Goal: Information Seeking & Learning: Find specific page/section

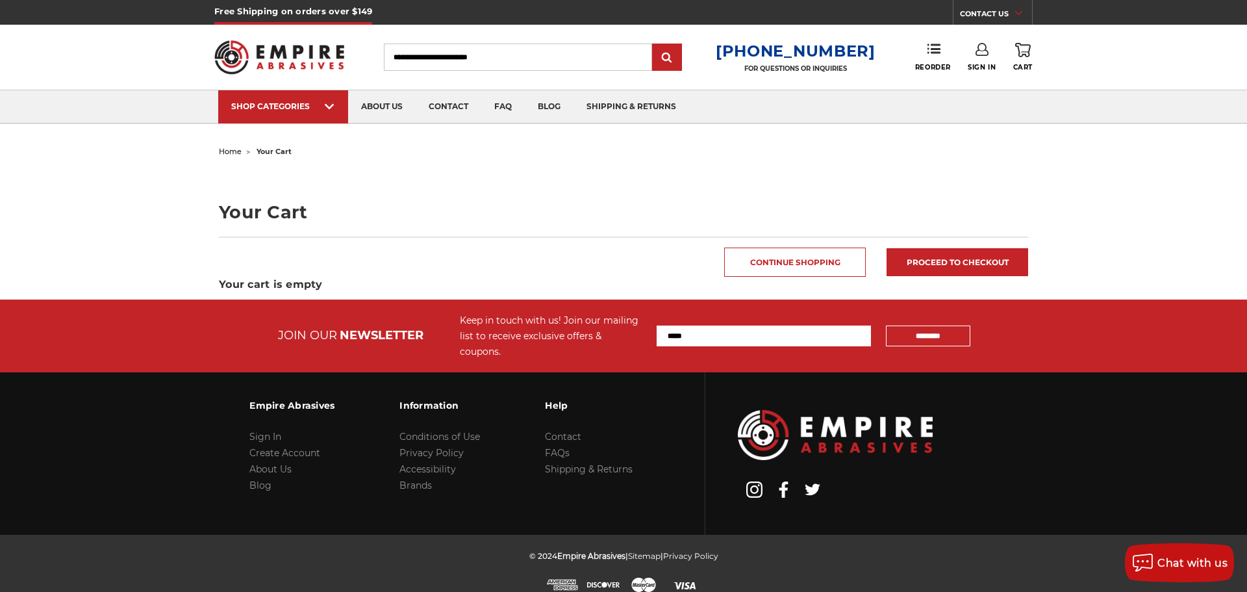
click at [453, 55] on input "Search" at bounding box center [518, 57] width 268 height 27
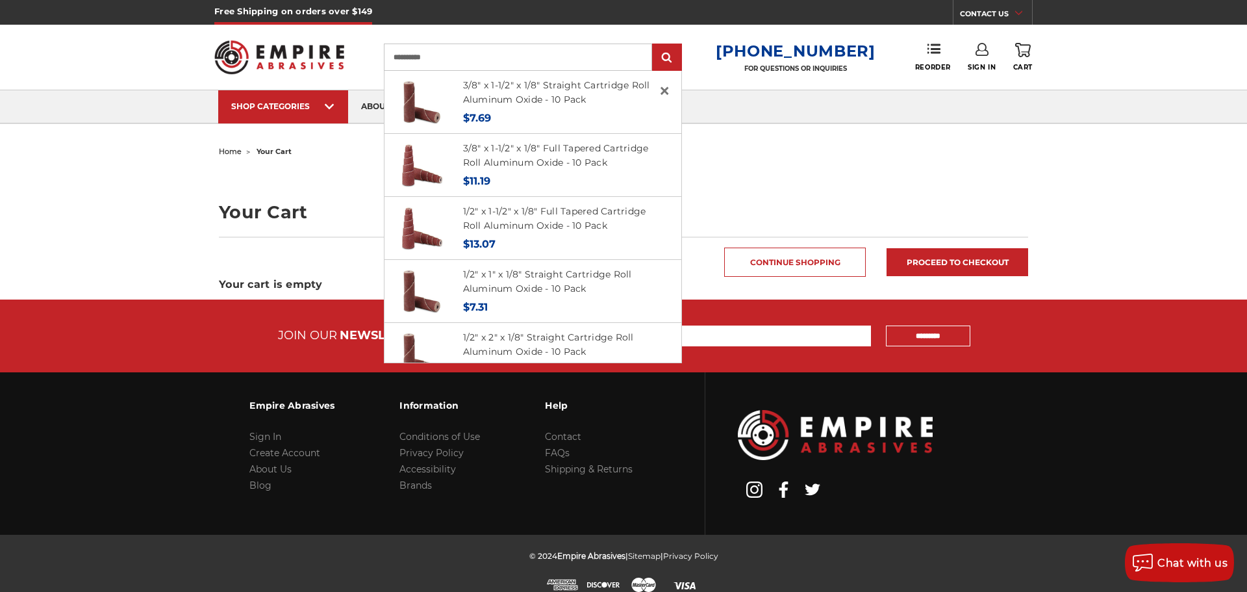
type input "**********"
click at [654, 45] on input "submit" at bounding box center [667, 58] width 26 height 26
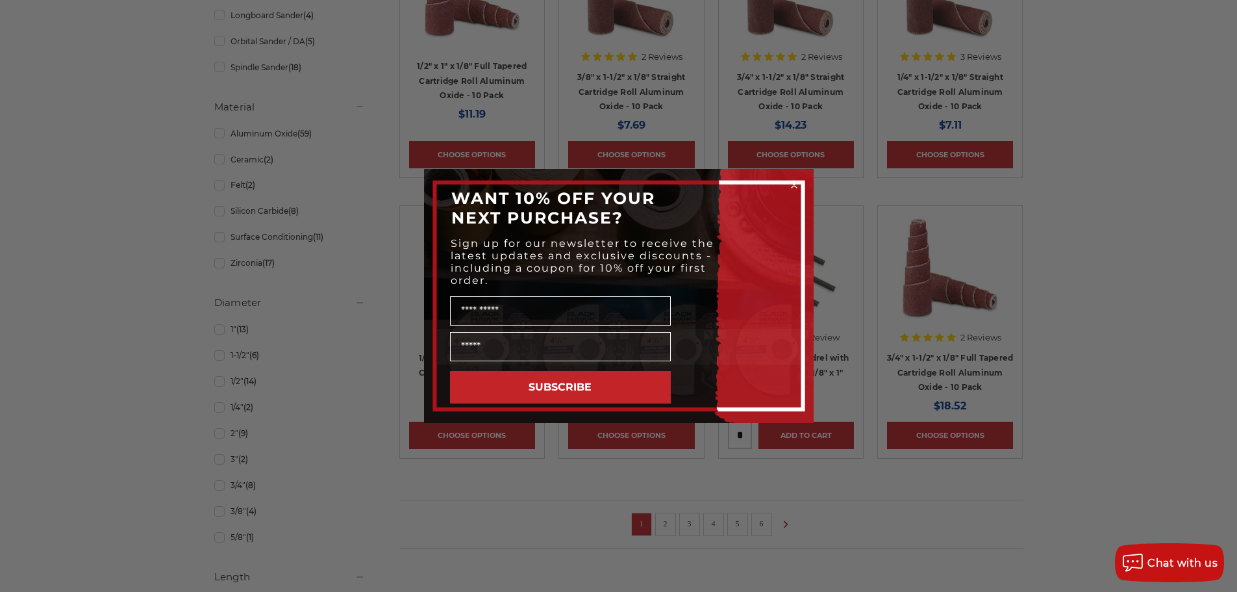
scroll to position [736, 0]
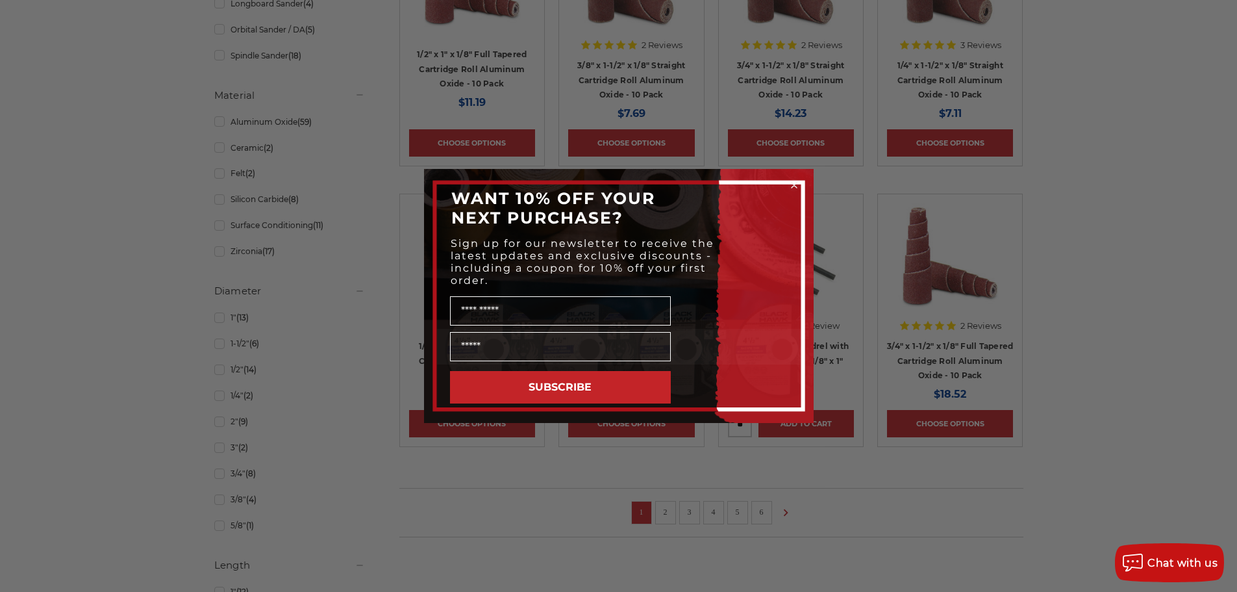
click at [790, 179] on icon "Close dialog" at bounding box center [794, 185] width 13 height 13
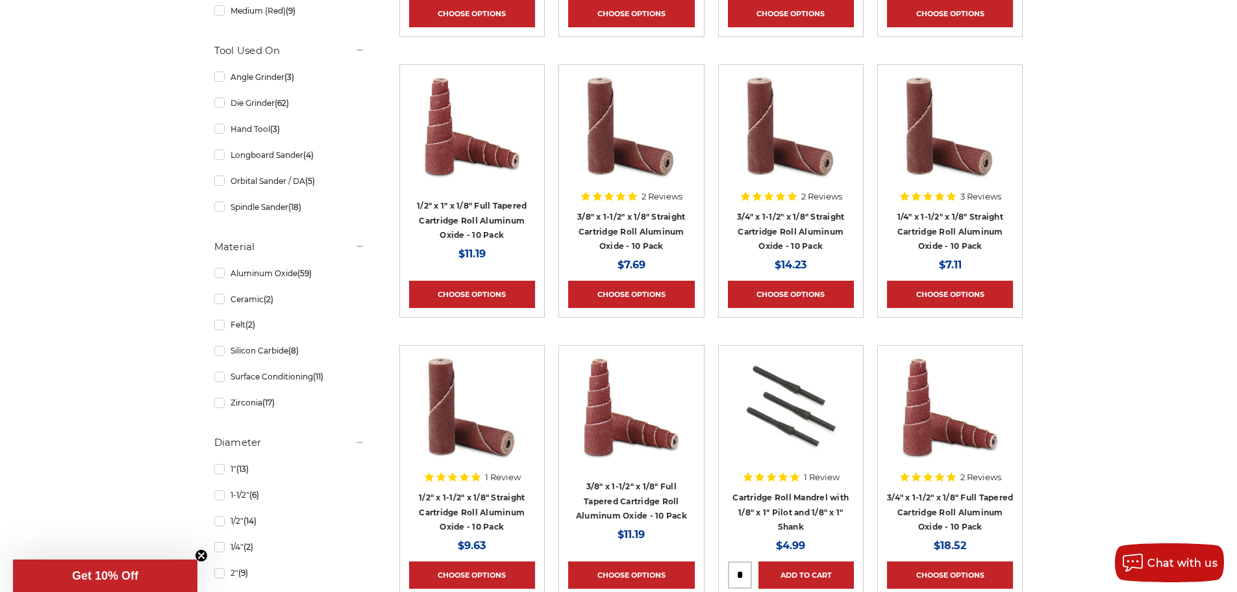
scroll to position [584, 0]
click at [223, 303] on link "Ceramic (2)" at bounding box center [289, 299] width 151 height 23
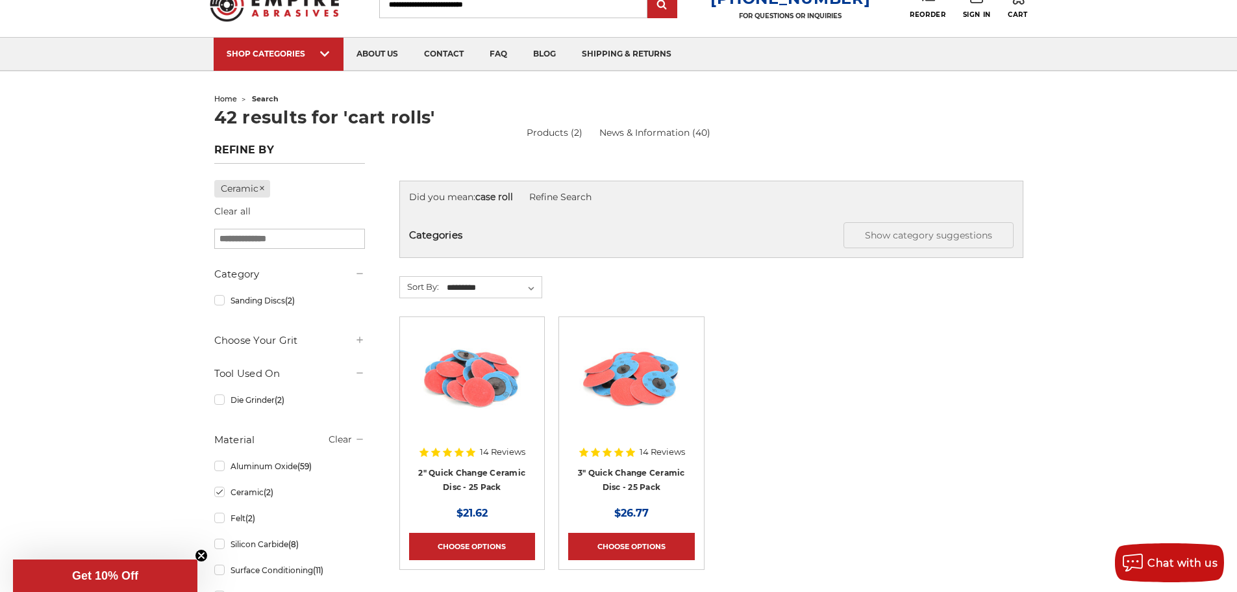
scroll to position [22, 0]
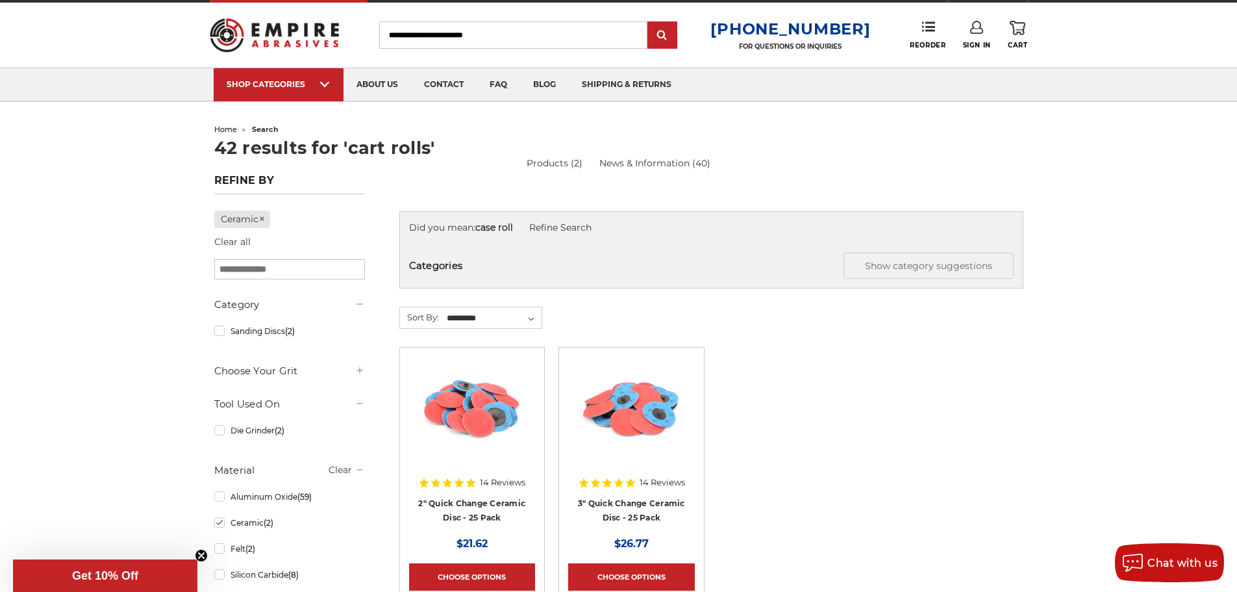
click at [449, 32] on input "Search" at bounding box center [513, 34] width 268 height 27
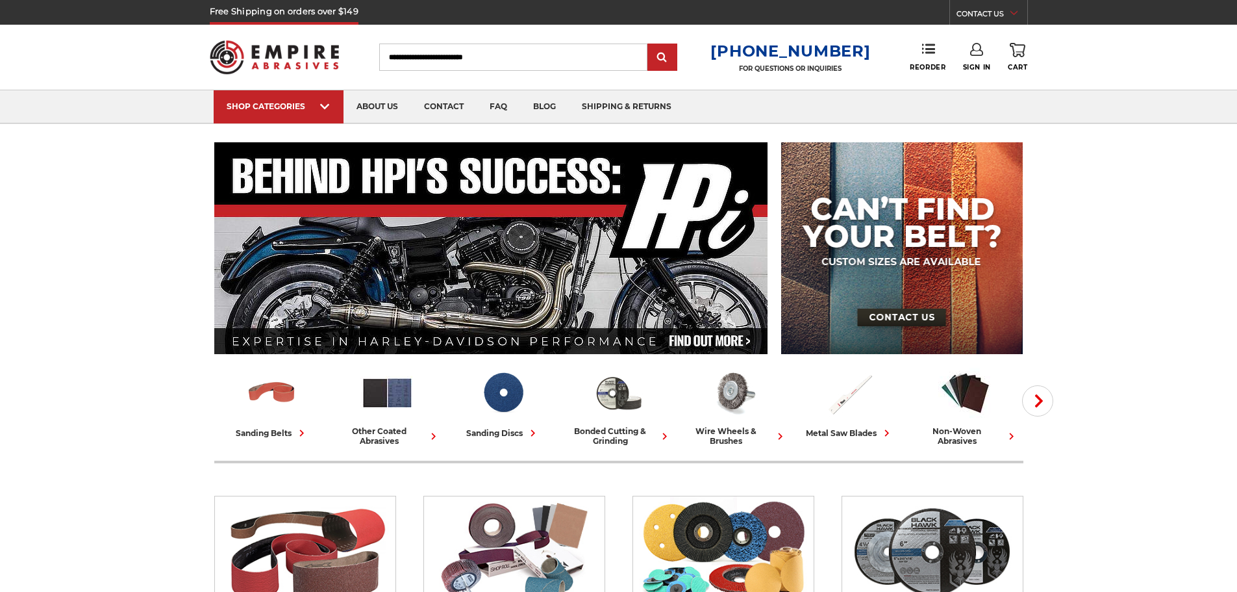
click at [451, 44] on input "Search" at bounding box center [513, 57] width 268 height 27
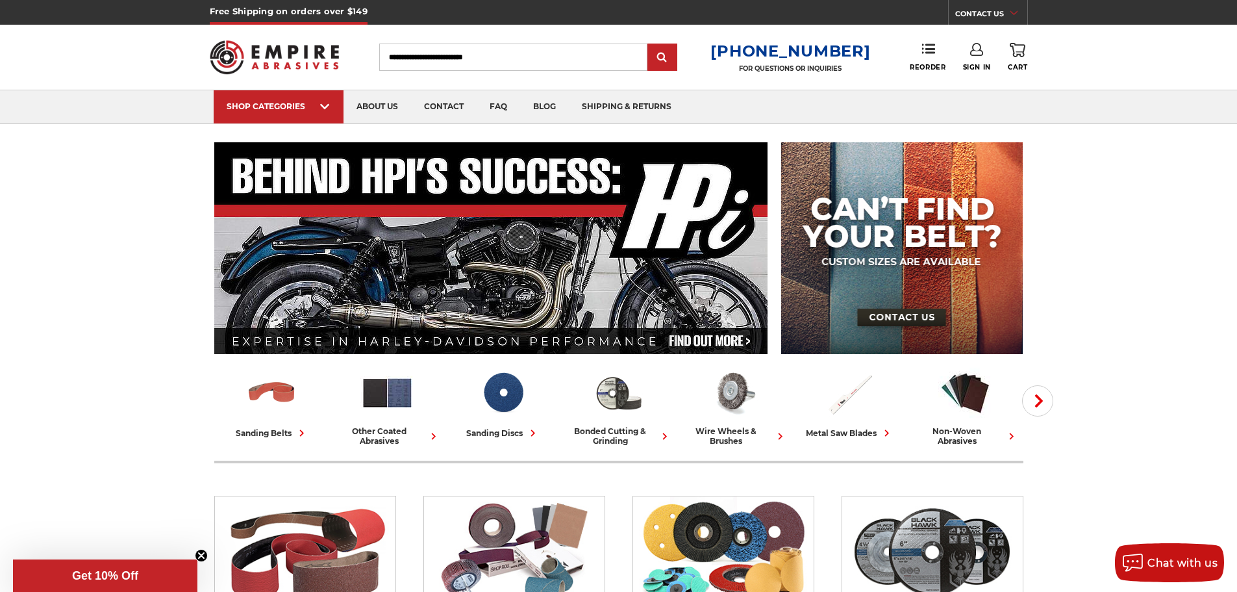
click at [975, 56] on link "Sign In" at bounding box center [977, 57] width 28 height 29
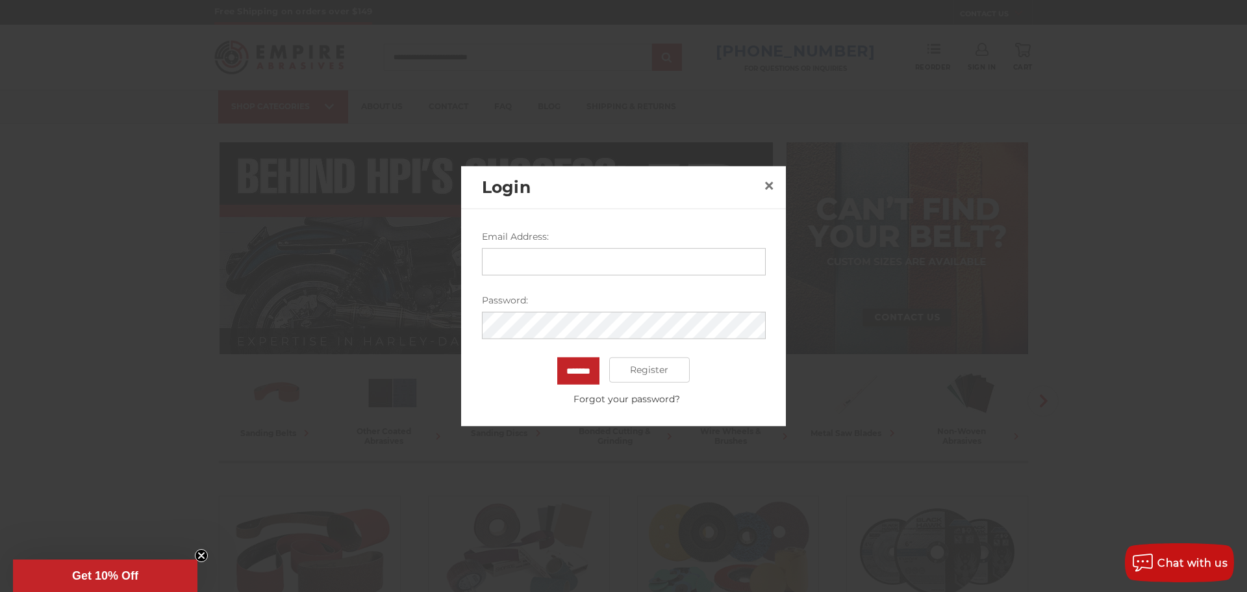
click at [585, 249] on input "Email Address:" at bounding box center [624, 260] width 284 height 27
type input "**********"
drag, startPoint x: 664, startPoint y: 256, endPoint x: 381, endPoint y: 229, distance: 284.4
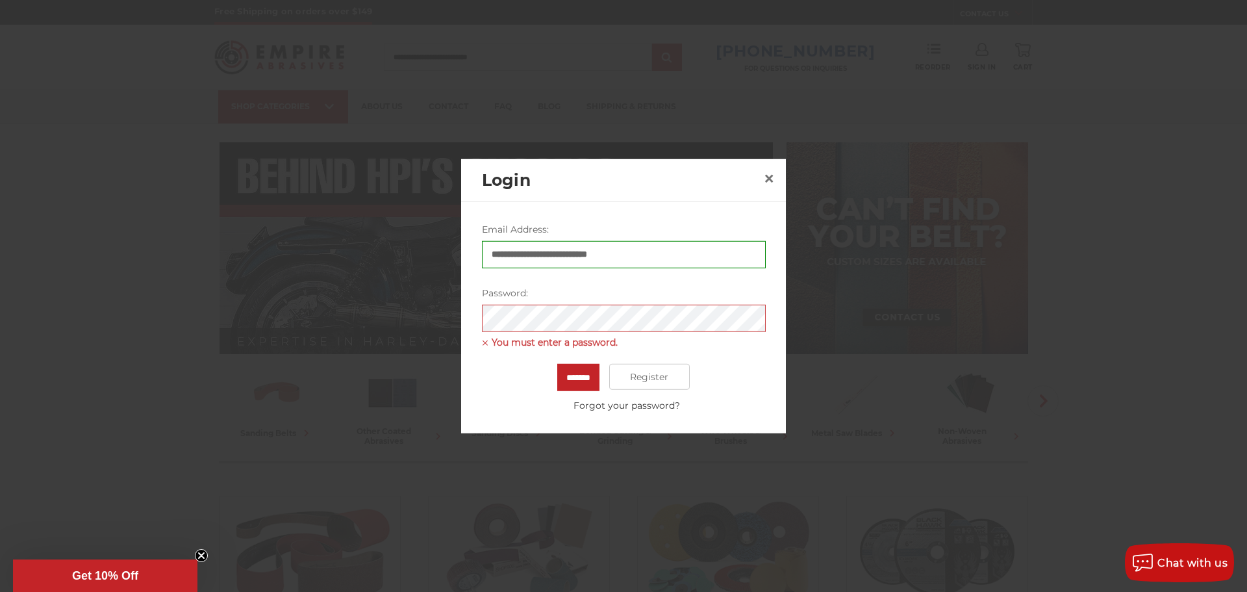
click at [901, 390] on div at bounding box center [623, 296] width 1247 height 592
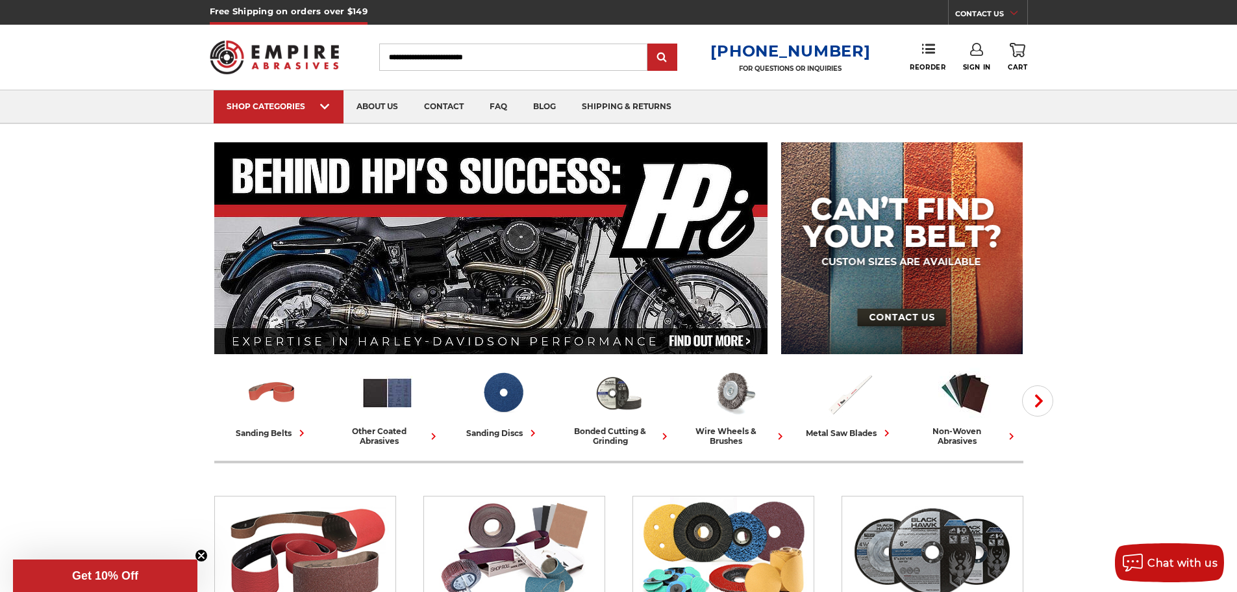
click at [503, 52] on input "Search" at bounding box center [513, 57] width 268 height 27
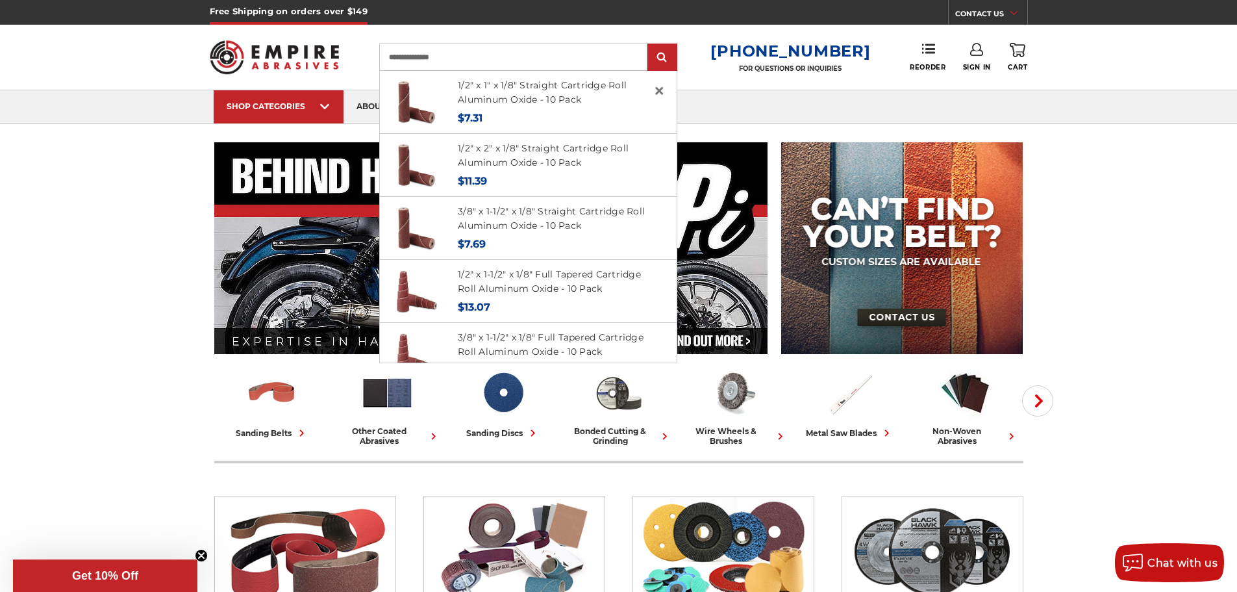
type input "**********"
click at [649, 45] on input "submit" at bounding box center [662, 58] width 26 height 26
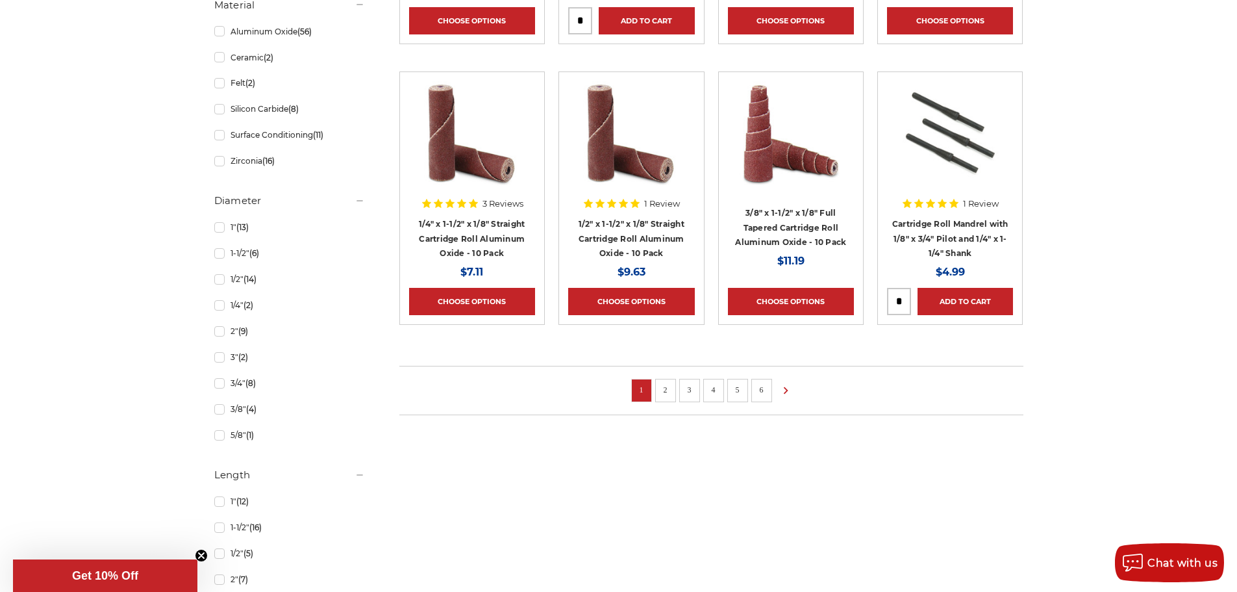
scroll to position [844, 0]
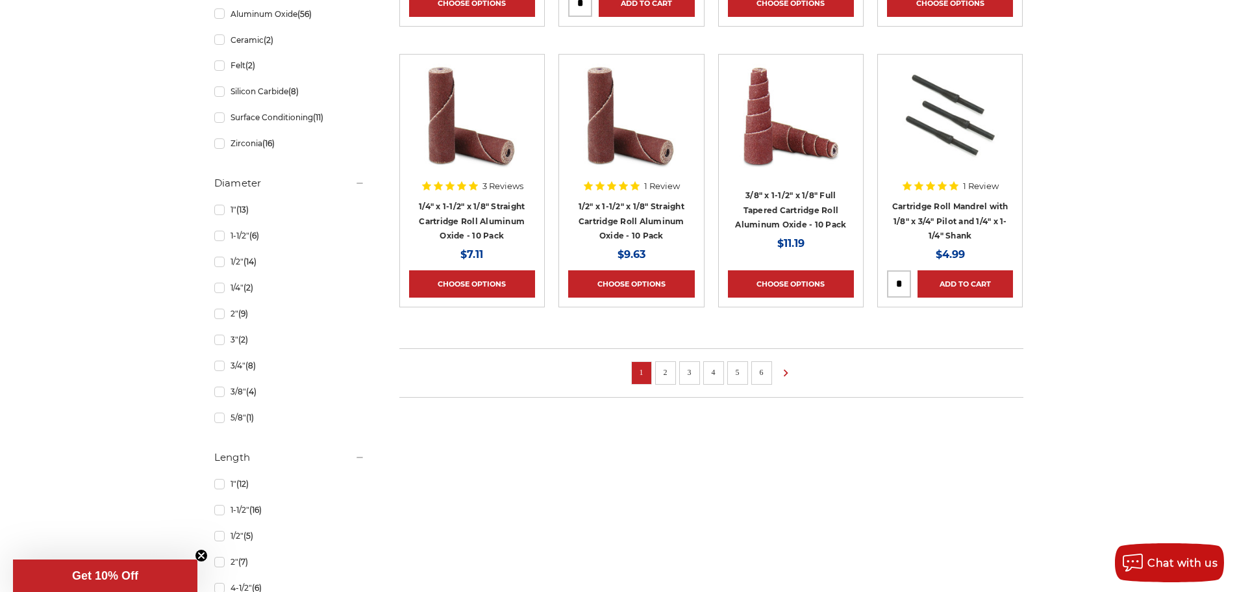
click at [664, 370] on link "2" at bounding box center [665, 372] width 13 height 14
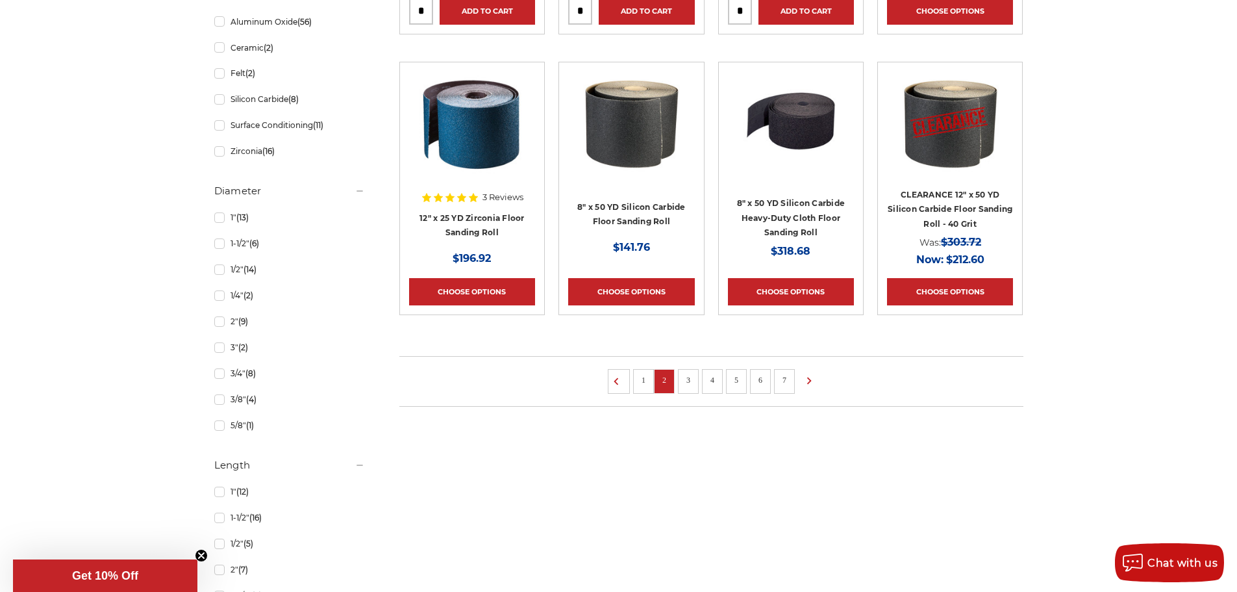
scroll to position [866, 0]
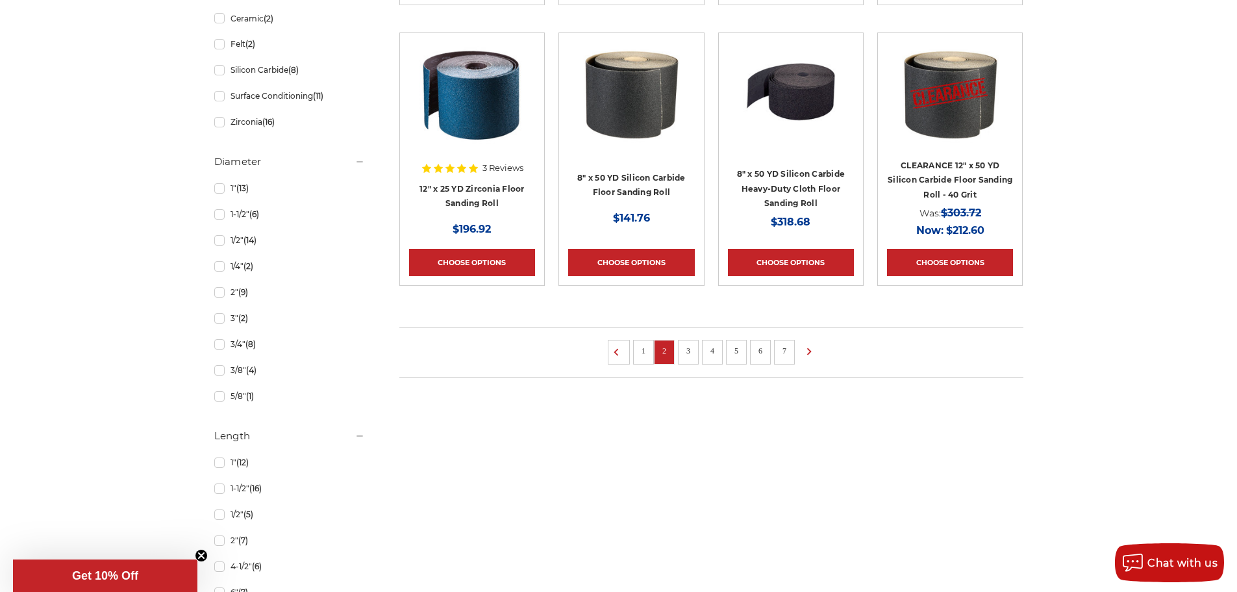
click at [686, 351] on link "3" at bounding box center [688, 351] width 13 height 14
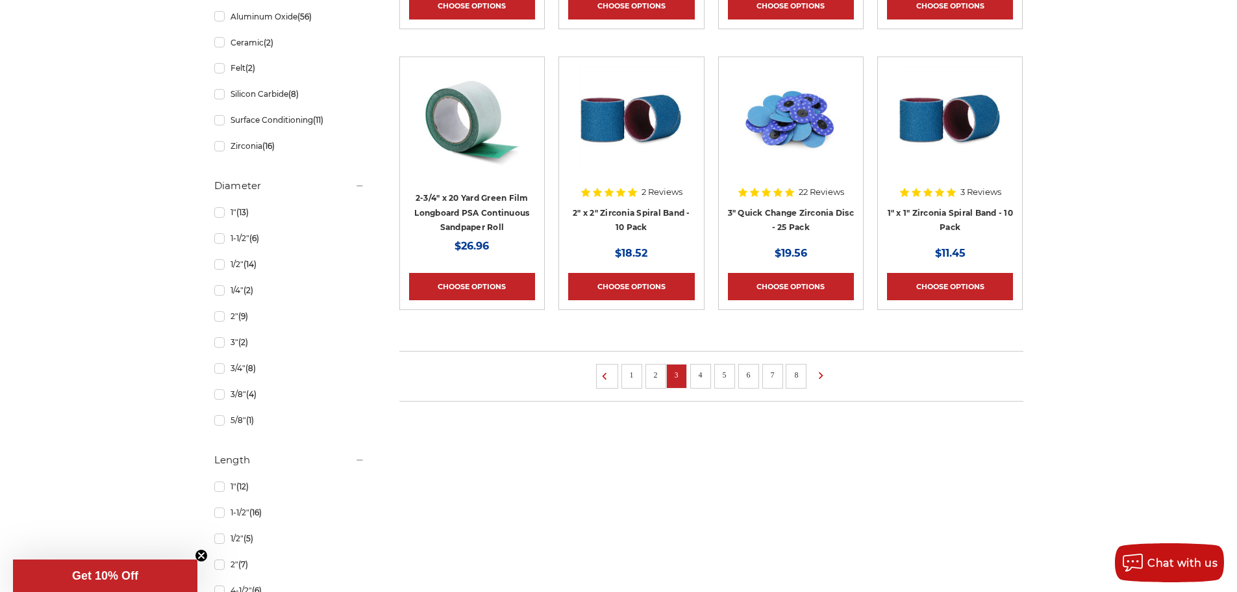
scroll to position [844, 0]
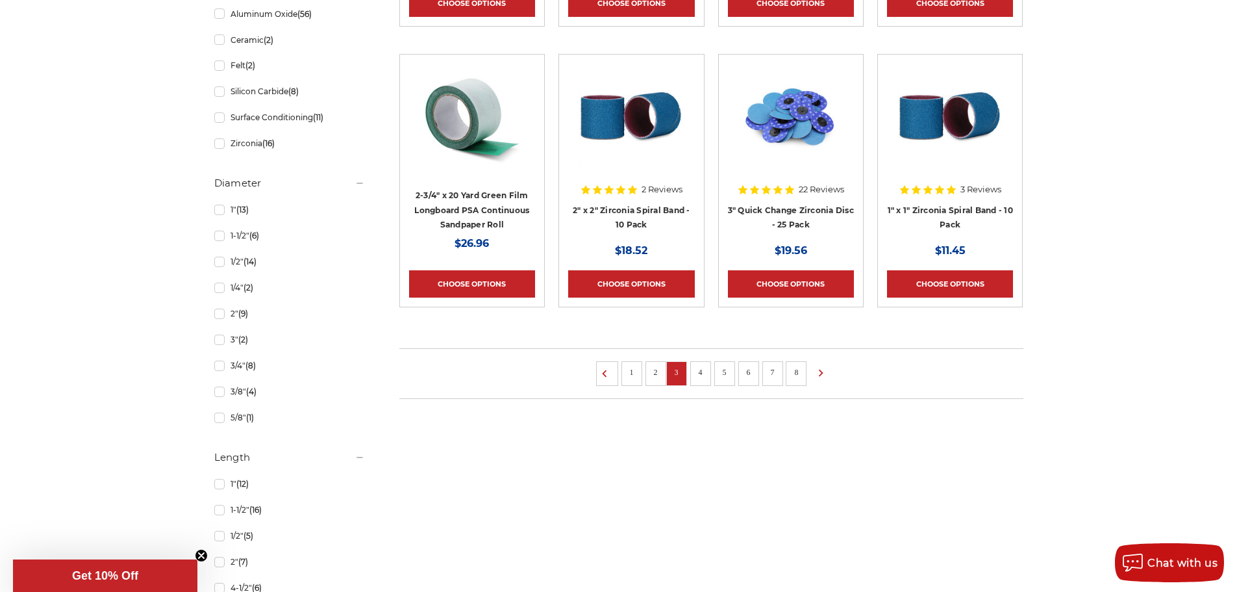
click at [694, 370] on link "4" at bounding box center [700, 372] width 13 height 14
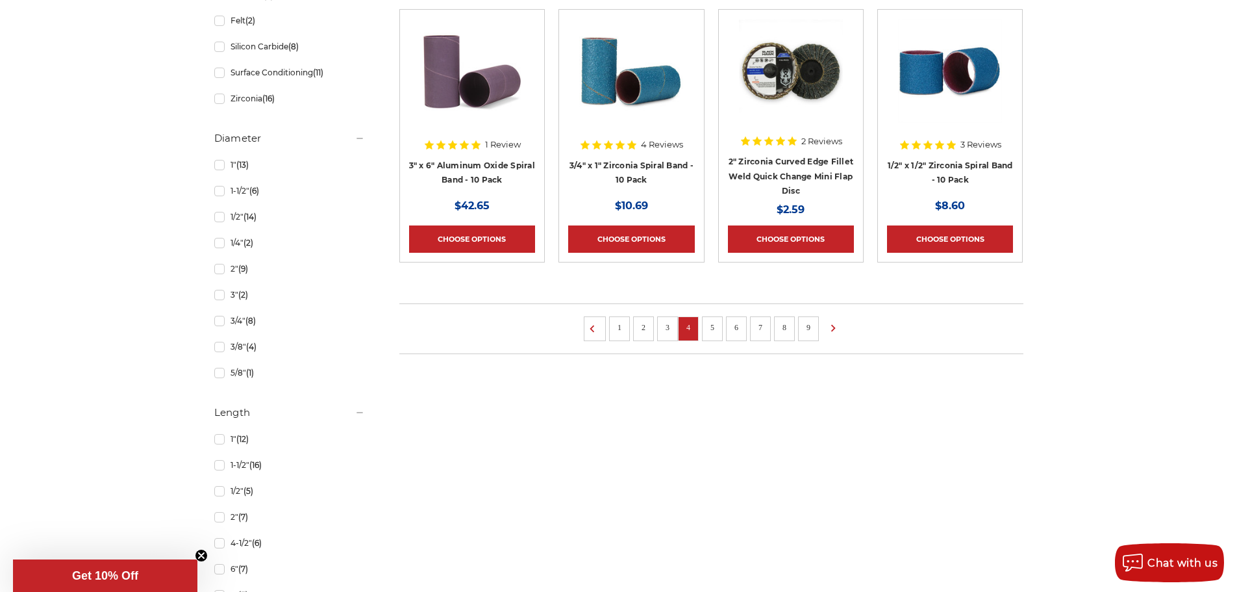
scroll to position [1018, 0]
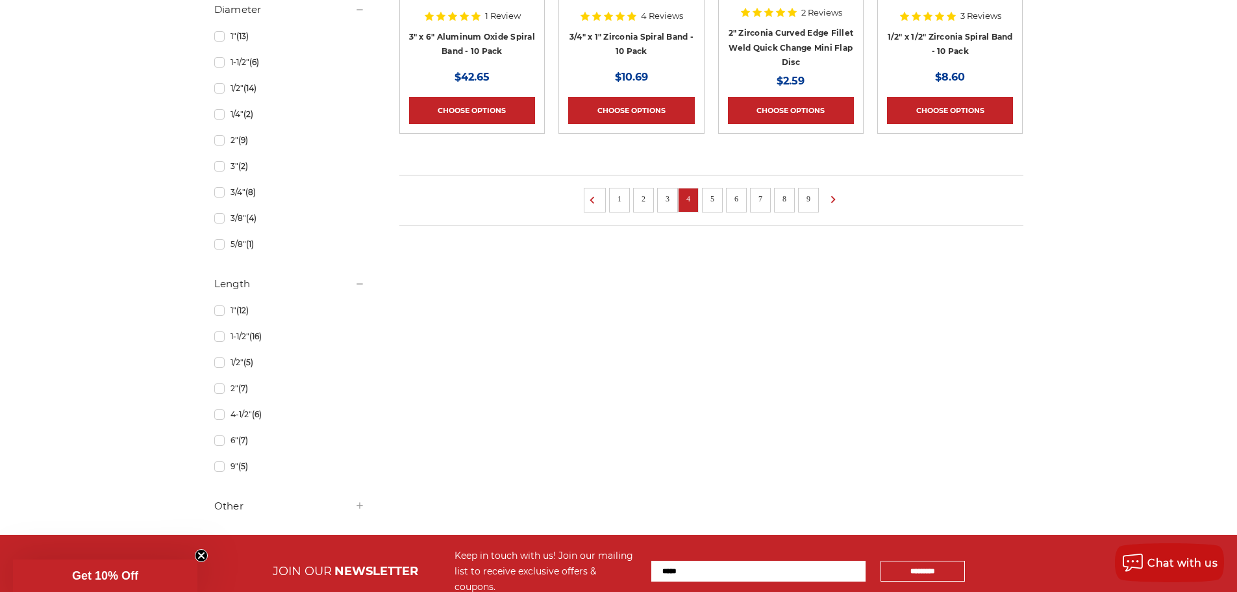
click at [714, 201] on link "5" at bounding box center [712, 199] width 13 height 14
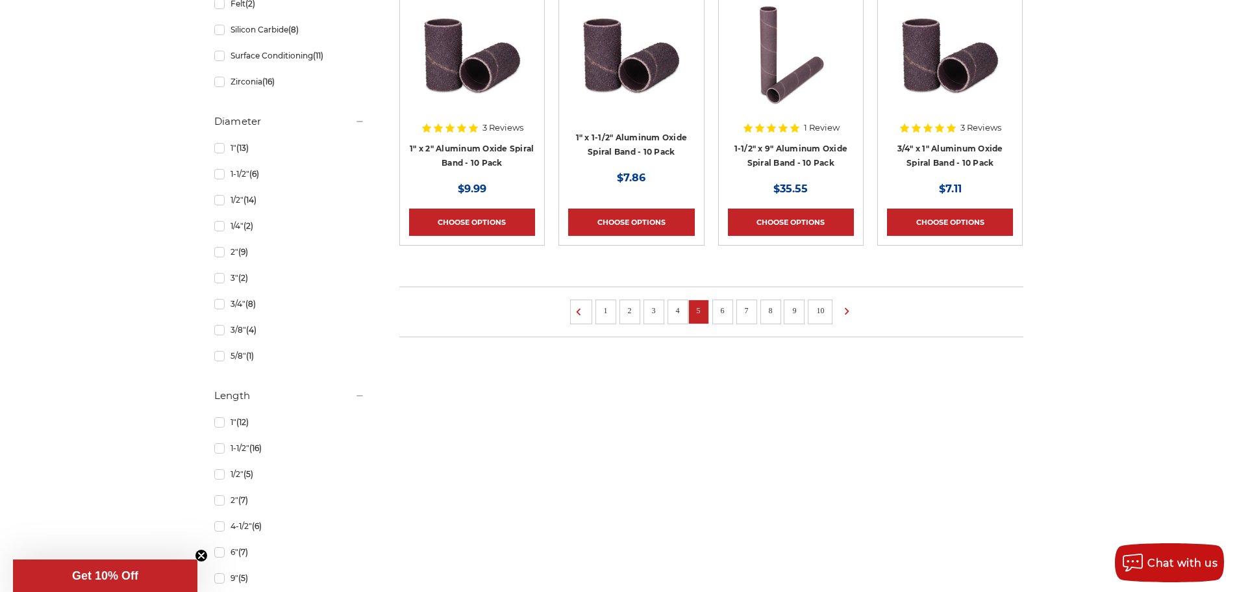
scroll to position [909, 0]
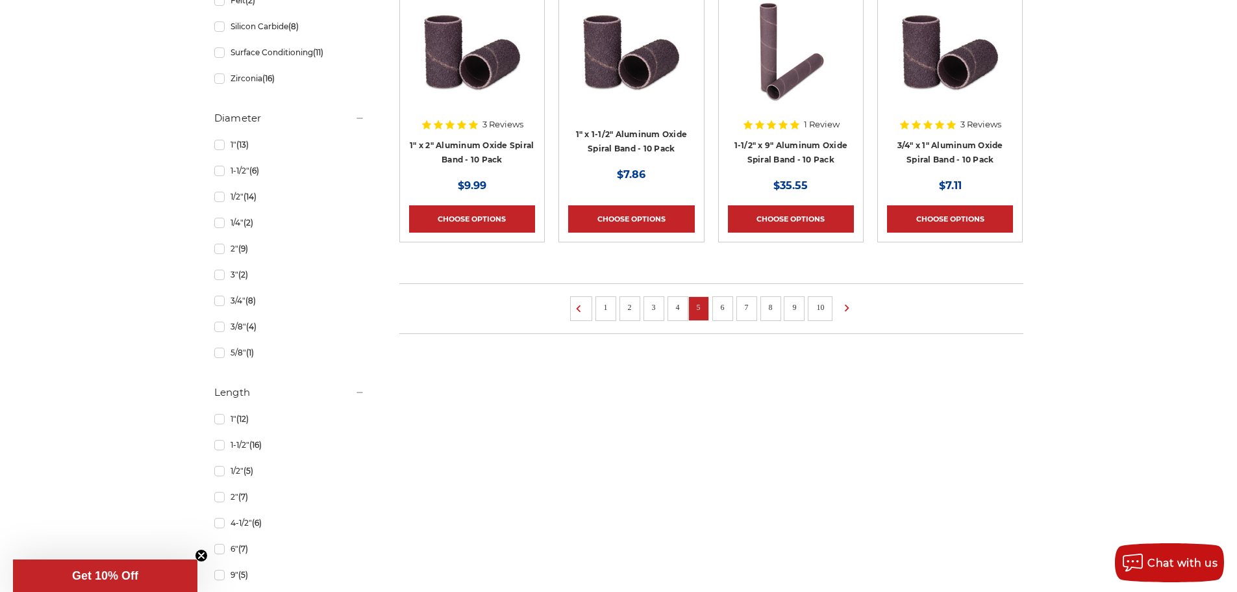
click at [721, 307] on link "6" at bounding box center [722, 307] width 13 height 14
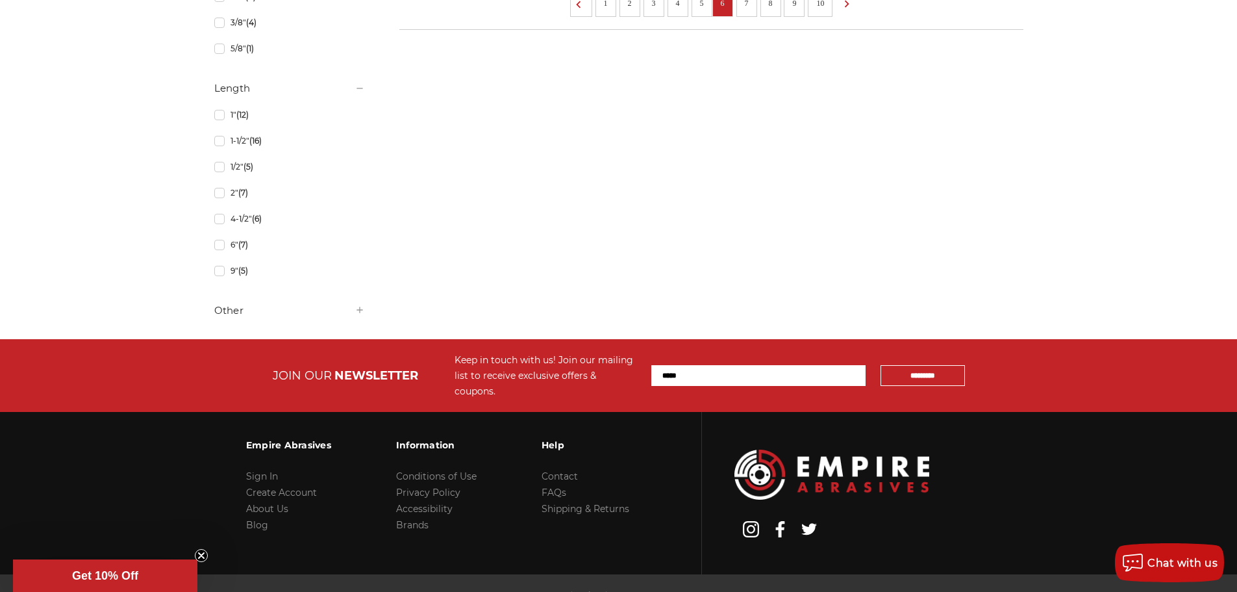
scroll to position [1254, 0]
